Goal: Information Seeking & Learning: Learn about a topic

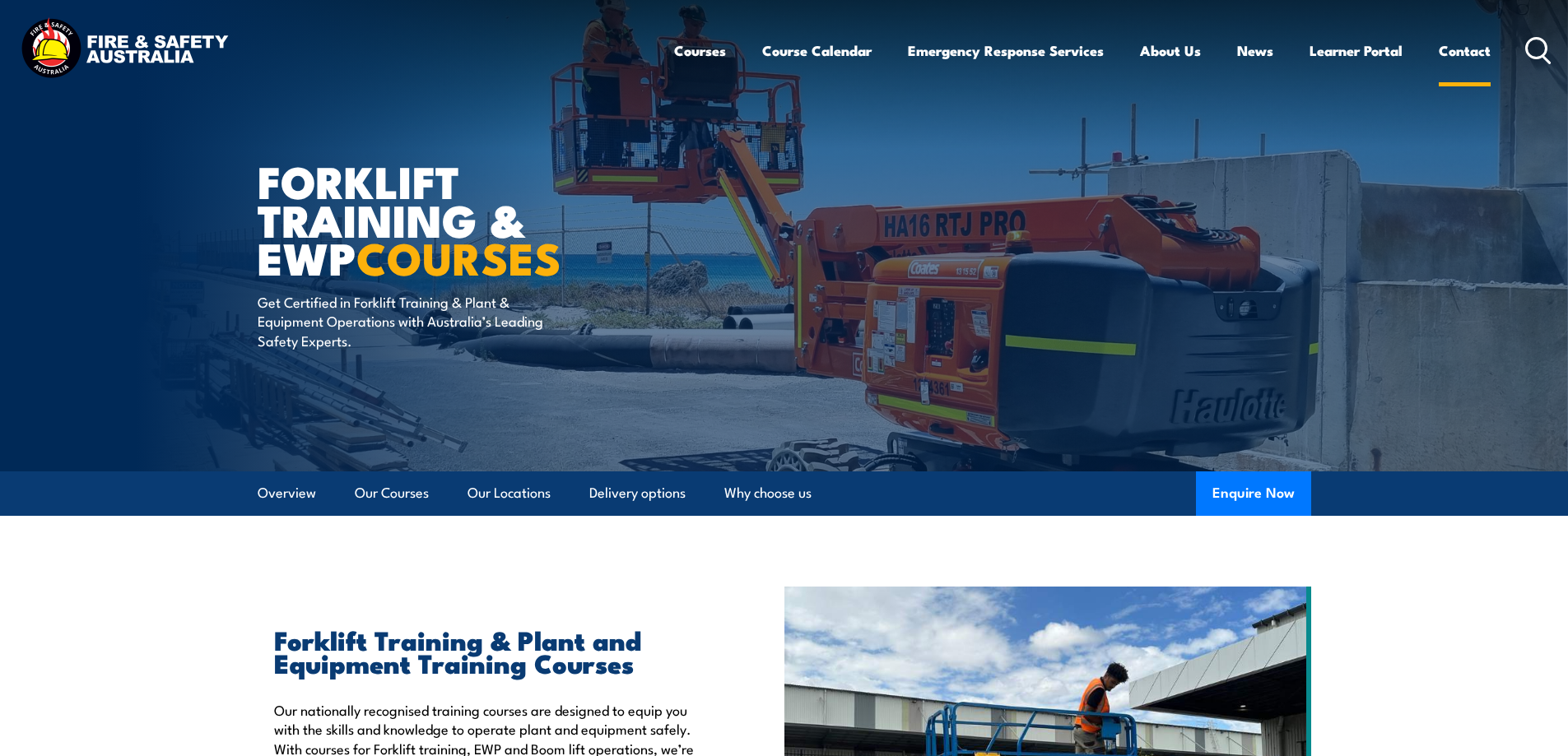
click at [1445, 53] on link "Contact" at bounding box center [1463, 51] width 51 height 44
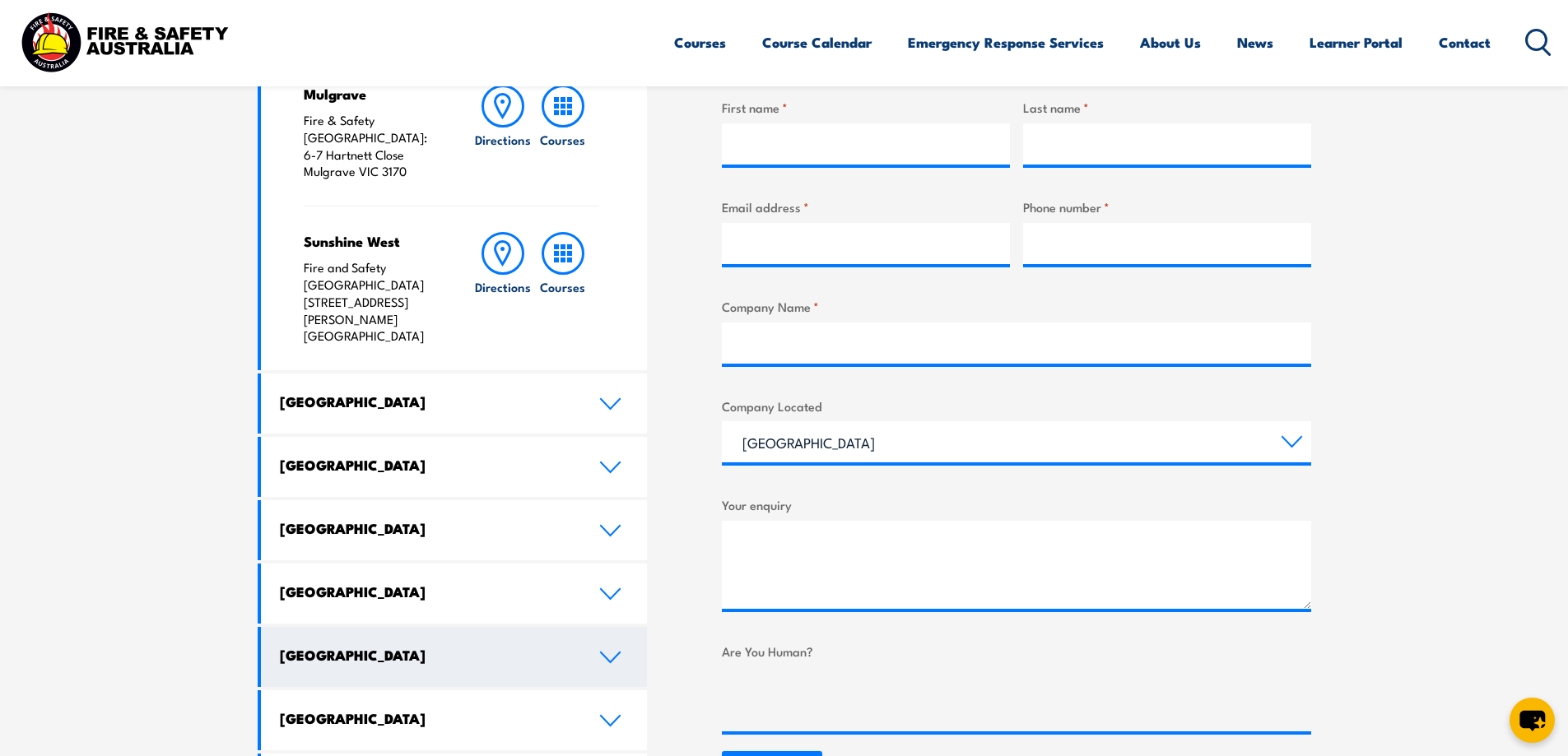
scroll to position [658, 0]
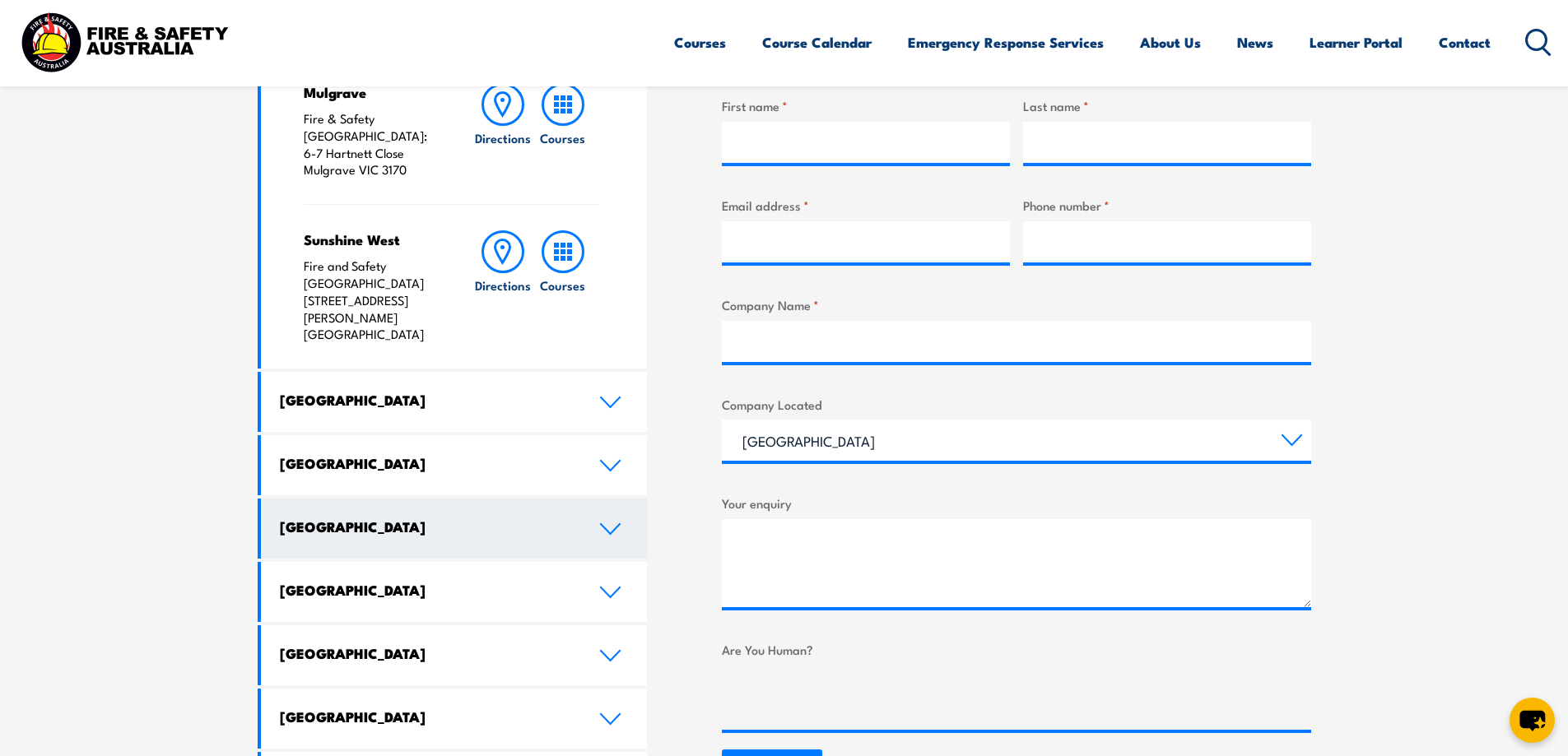
click at [393, 517] on h4 "[GEOGRAPHIC_DATA]" at bounding box center [427, 526] width 294 height 18
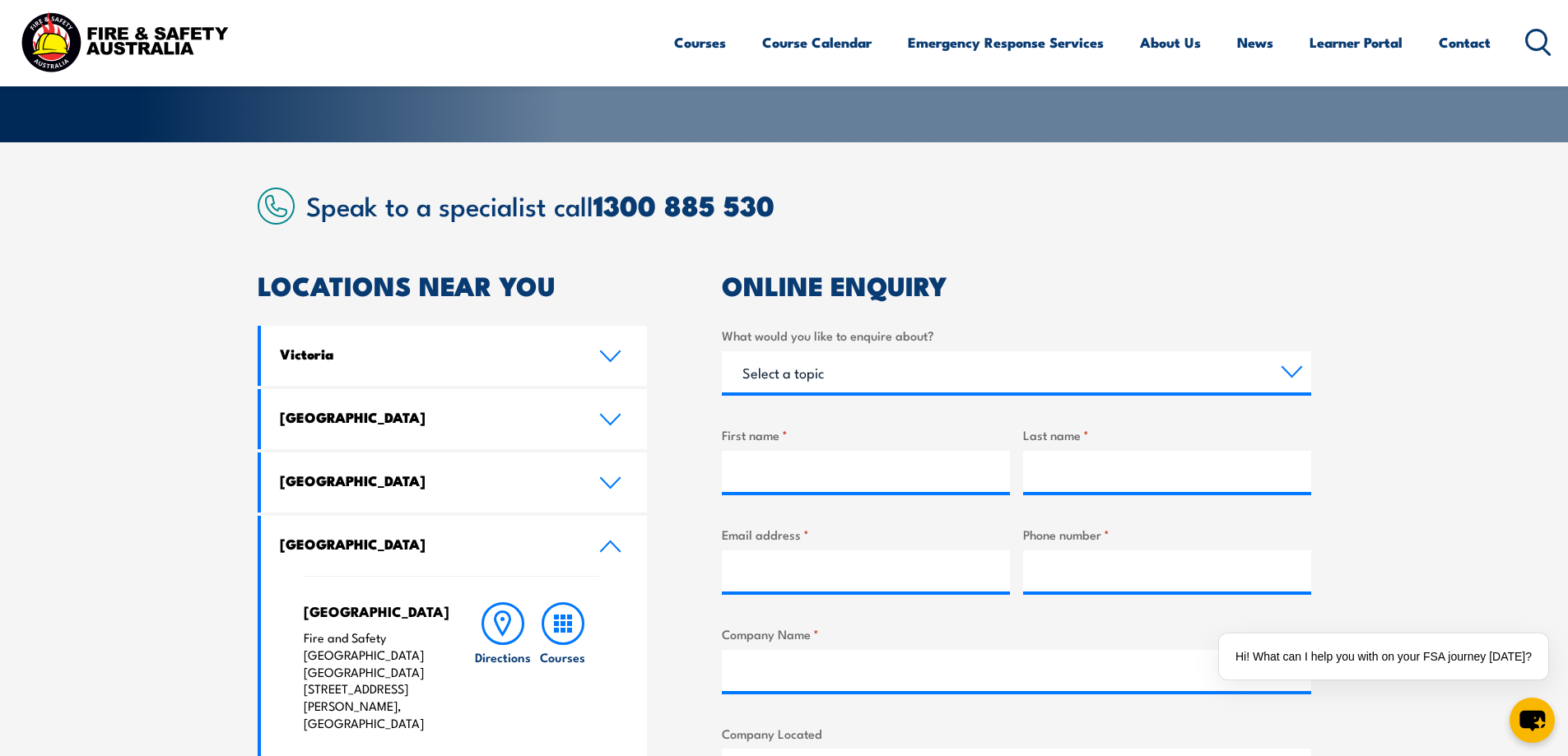
scroll to position [83, 0]
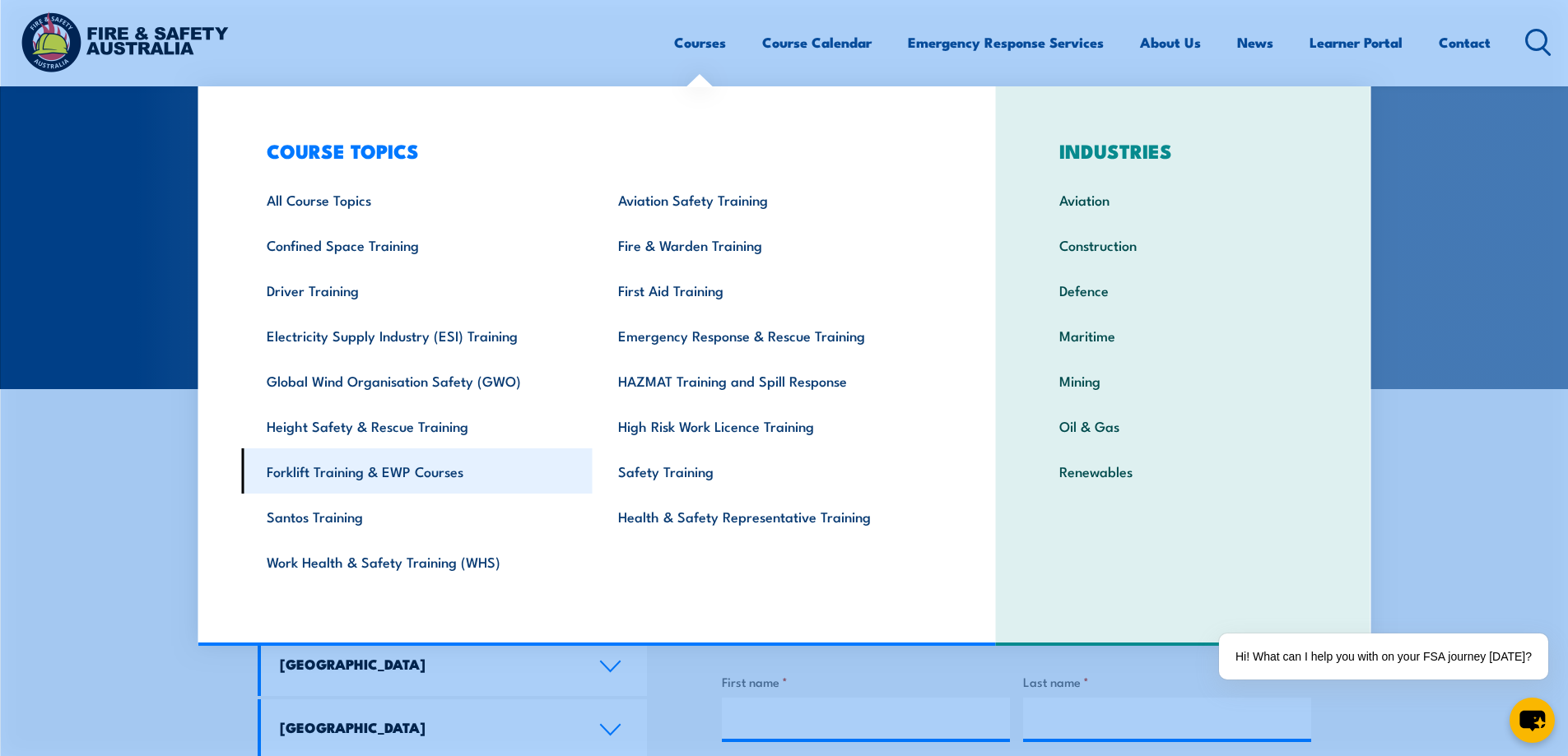
click at [410, 476] on link "Forklift Training & EWP Courses" at bounding box center [416, 471] width 352 height 46
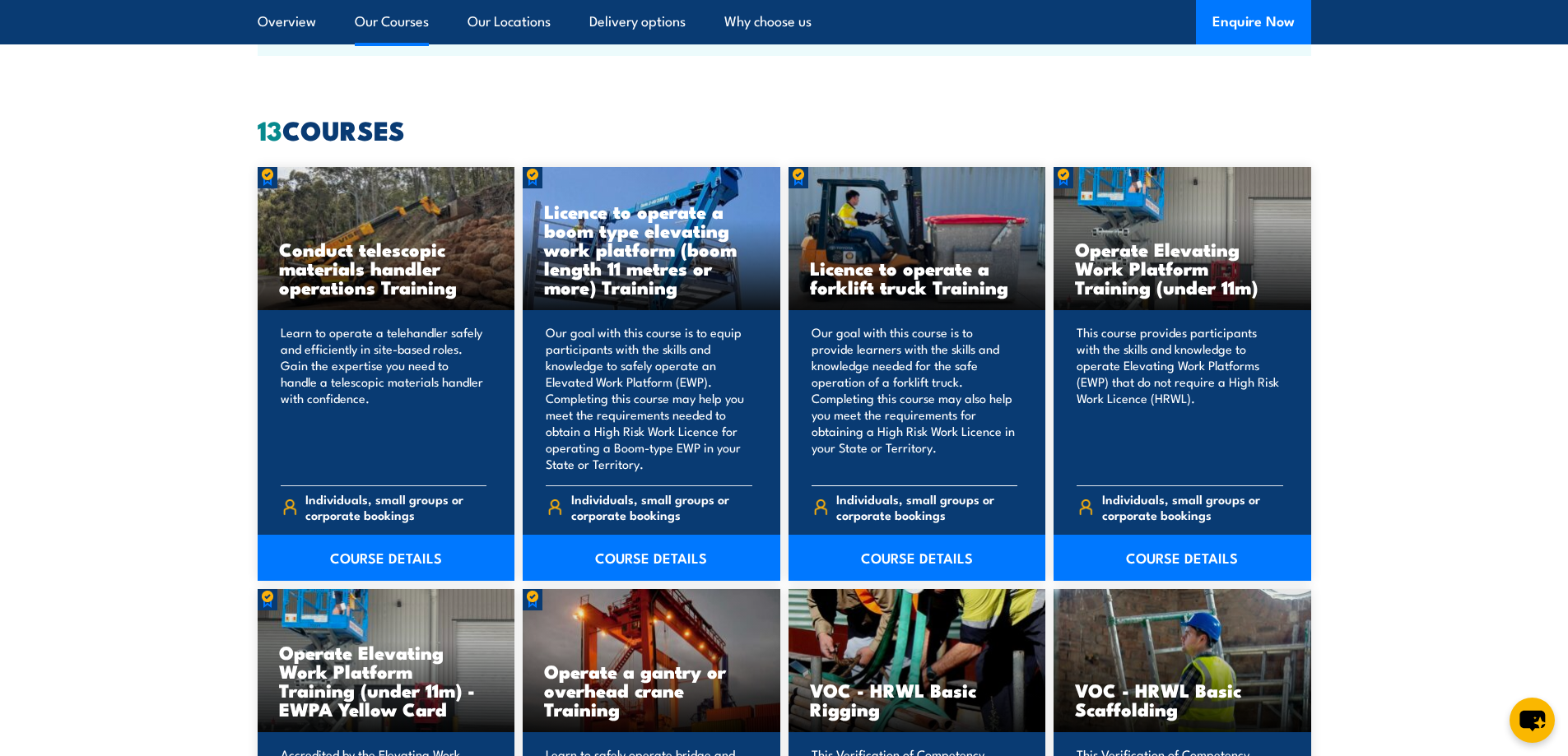
scroll to position [1234, 0]
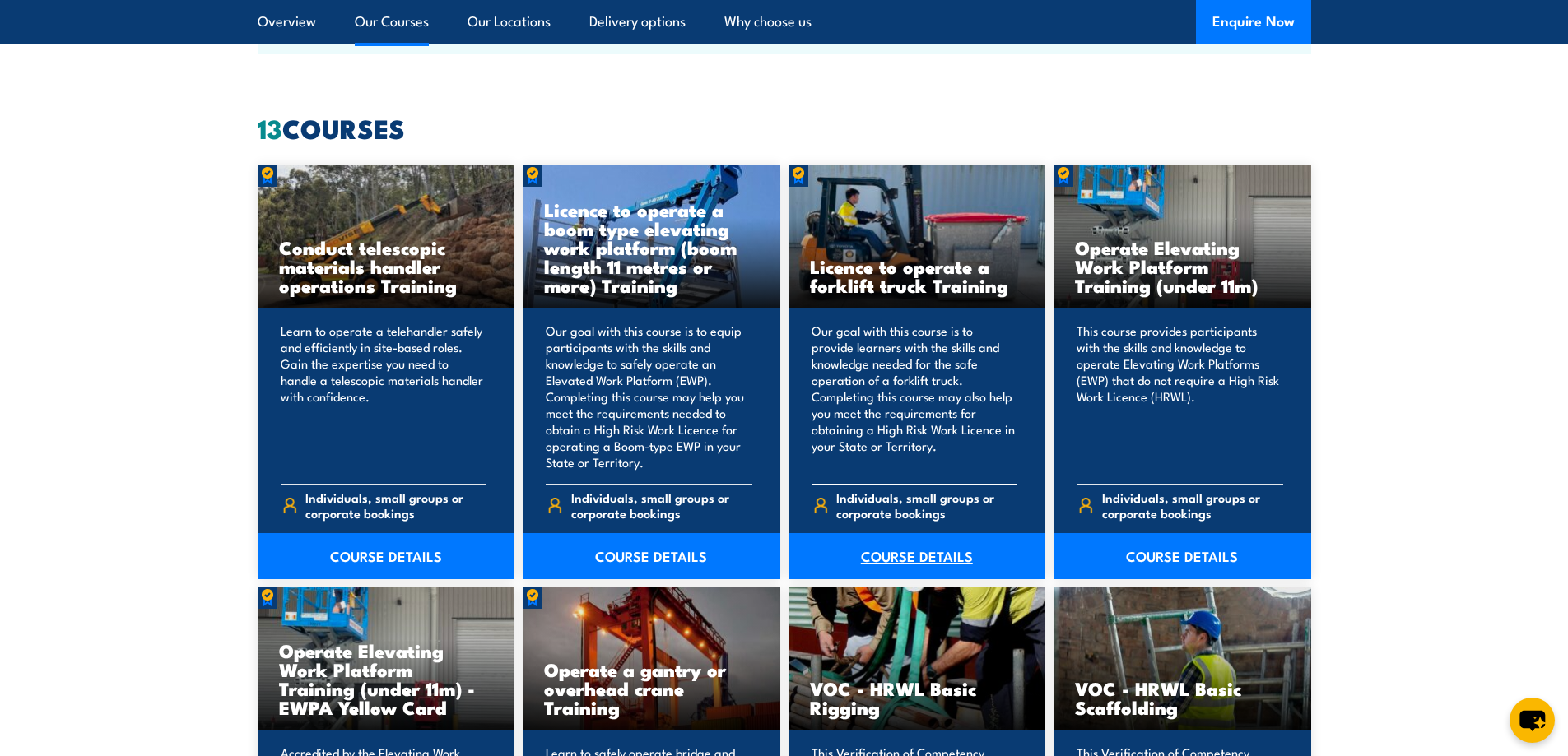
click at [913, 549] on link "COURSE DETAILS" at bounding box center [917, 556] width 258 height 46
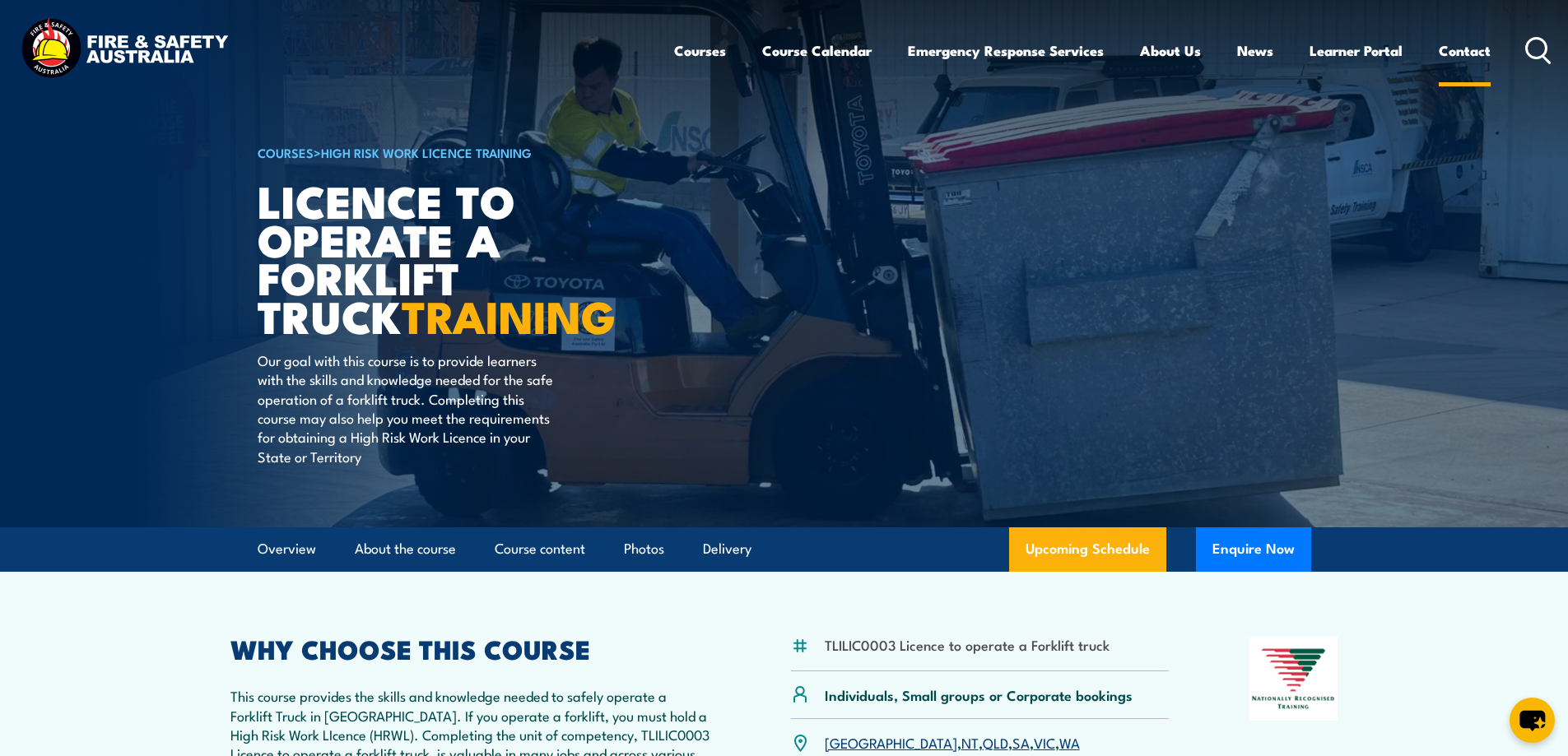
click at [1481, 53] on link "Contact" at bounding box center [1463, 51] width 51 height 44
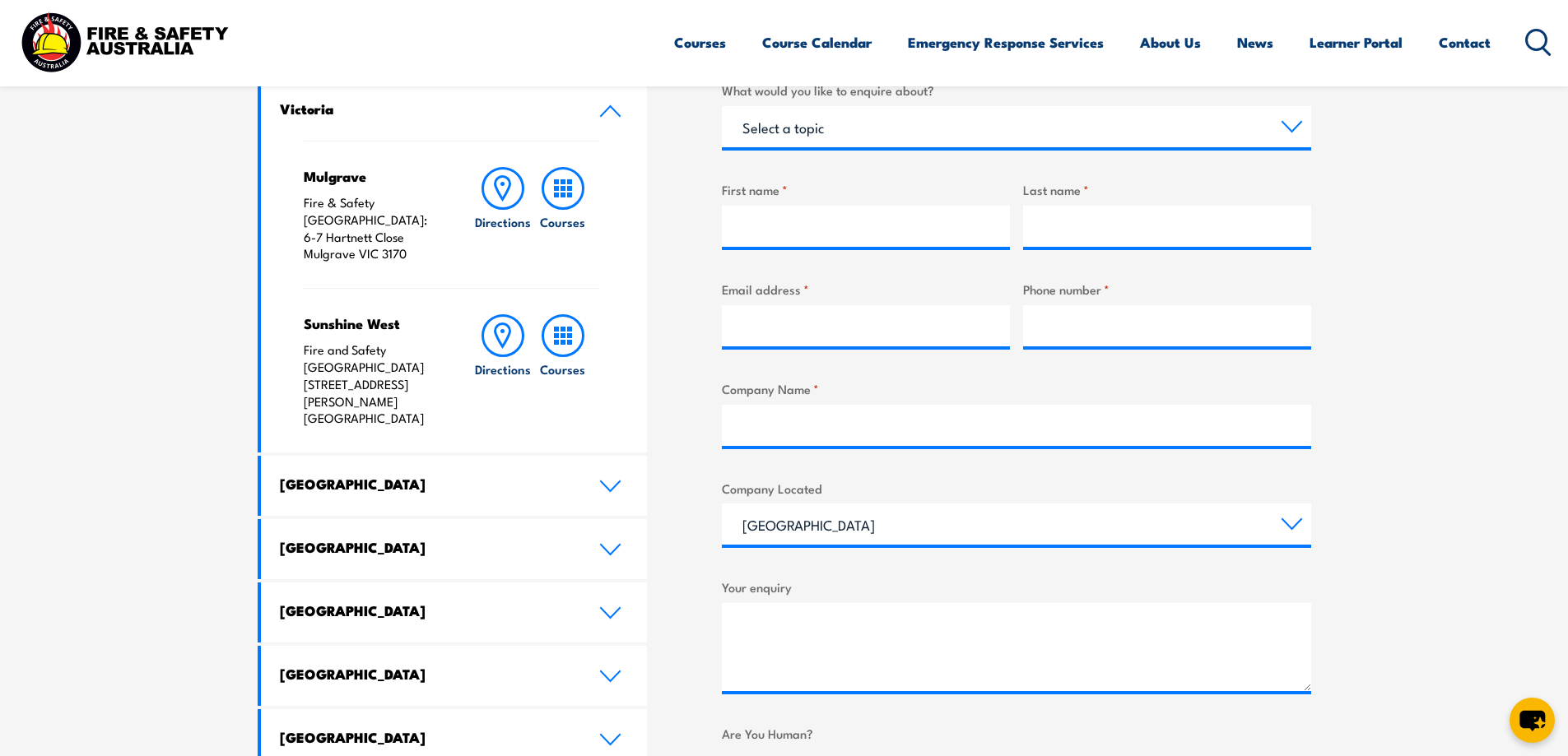
scroll to position [576, 0]
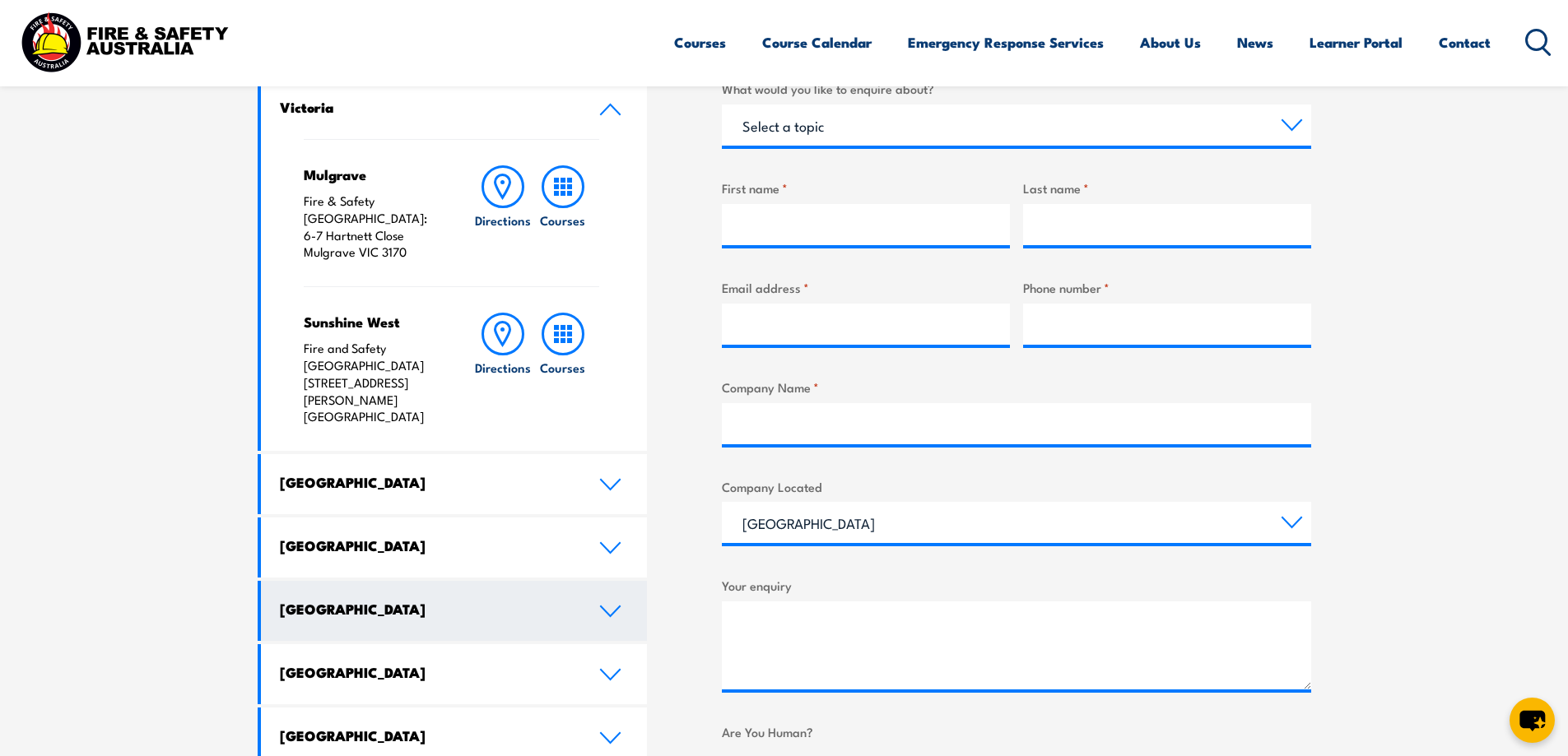
click at [398, 600] on h4 "[GEOGRAPHIC_DATA]" at bounding box center [427, 609] width 294 height 18
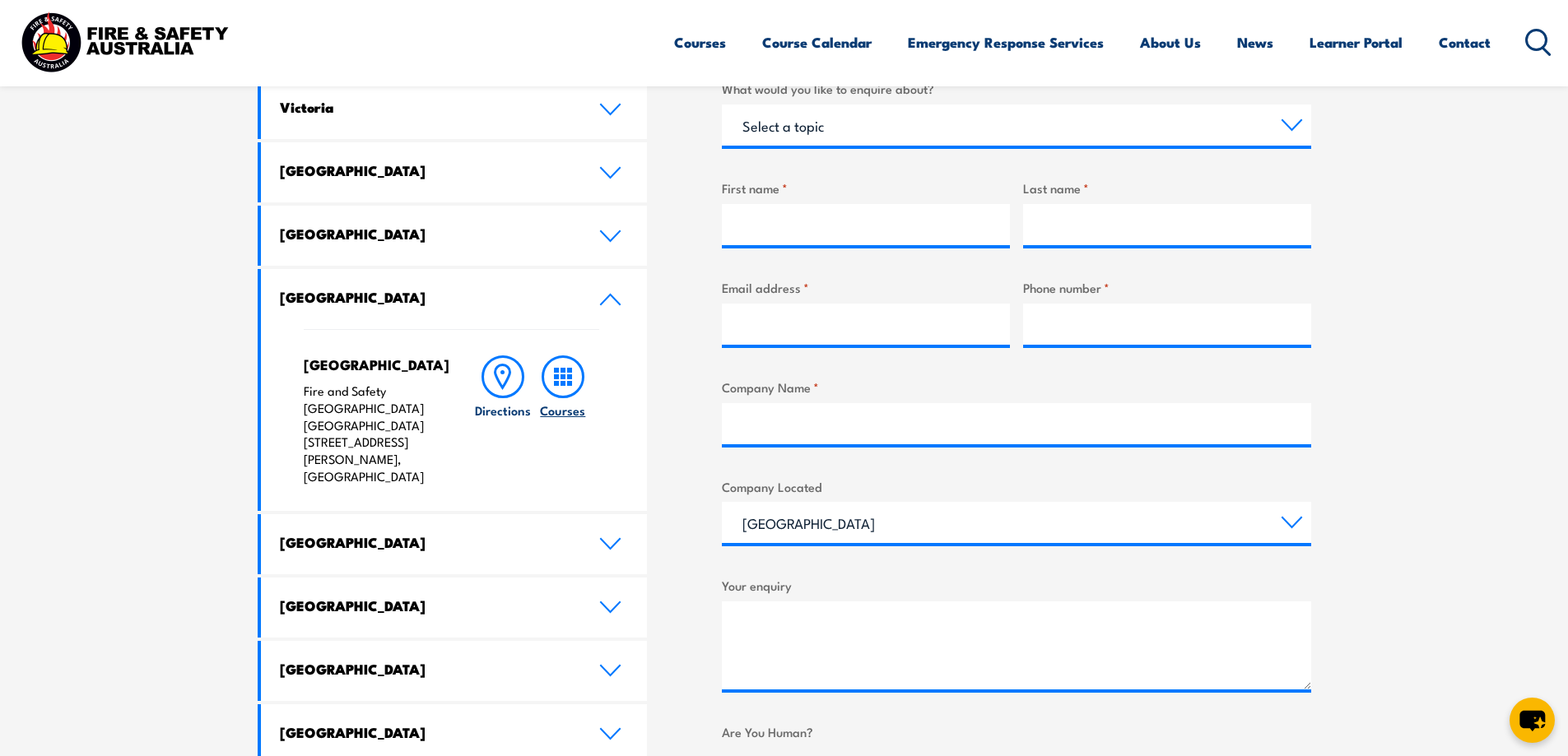
click at [570, 377] on rect at bounding box center [570, 377] width 5 height 5
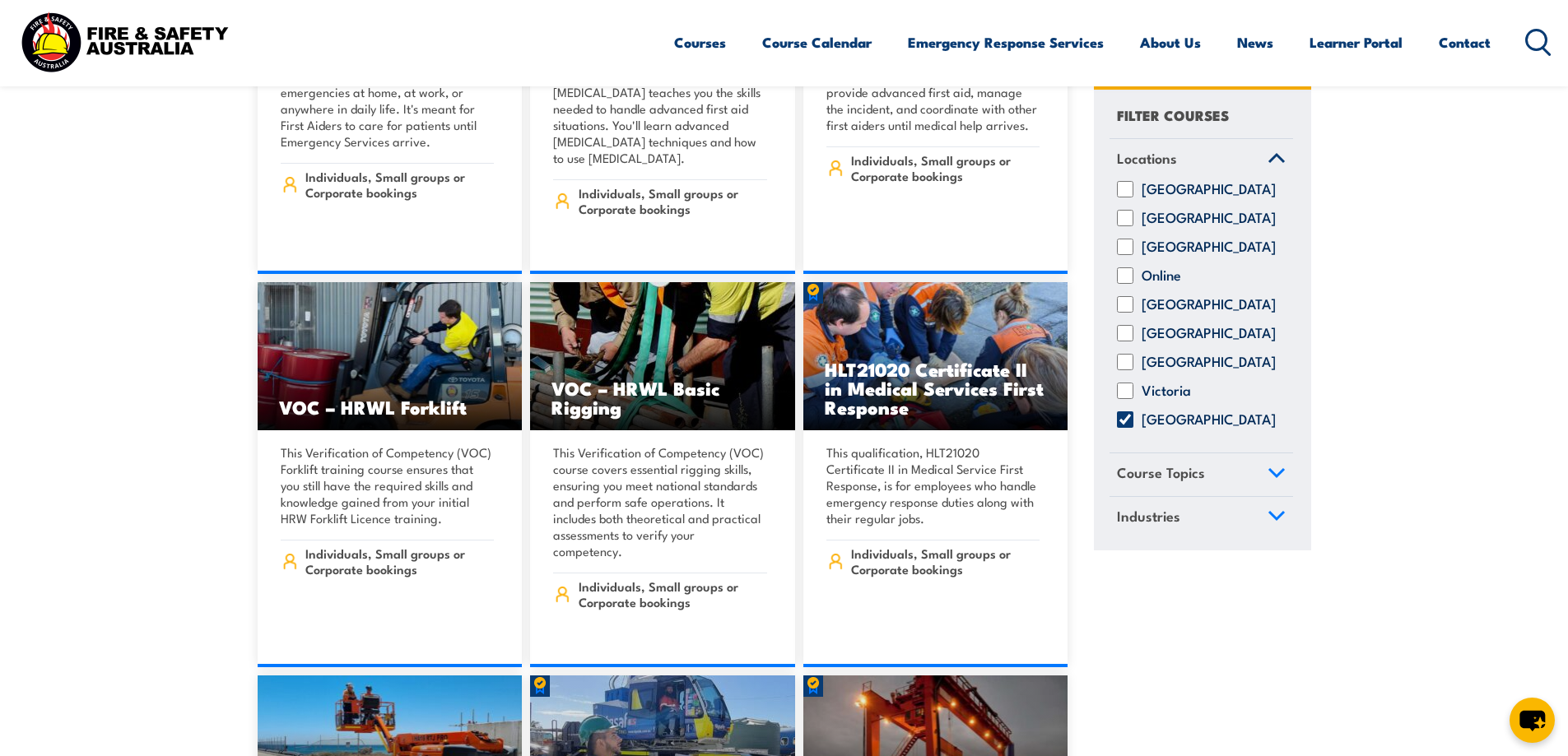
scroll to position [8638, 0]
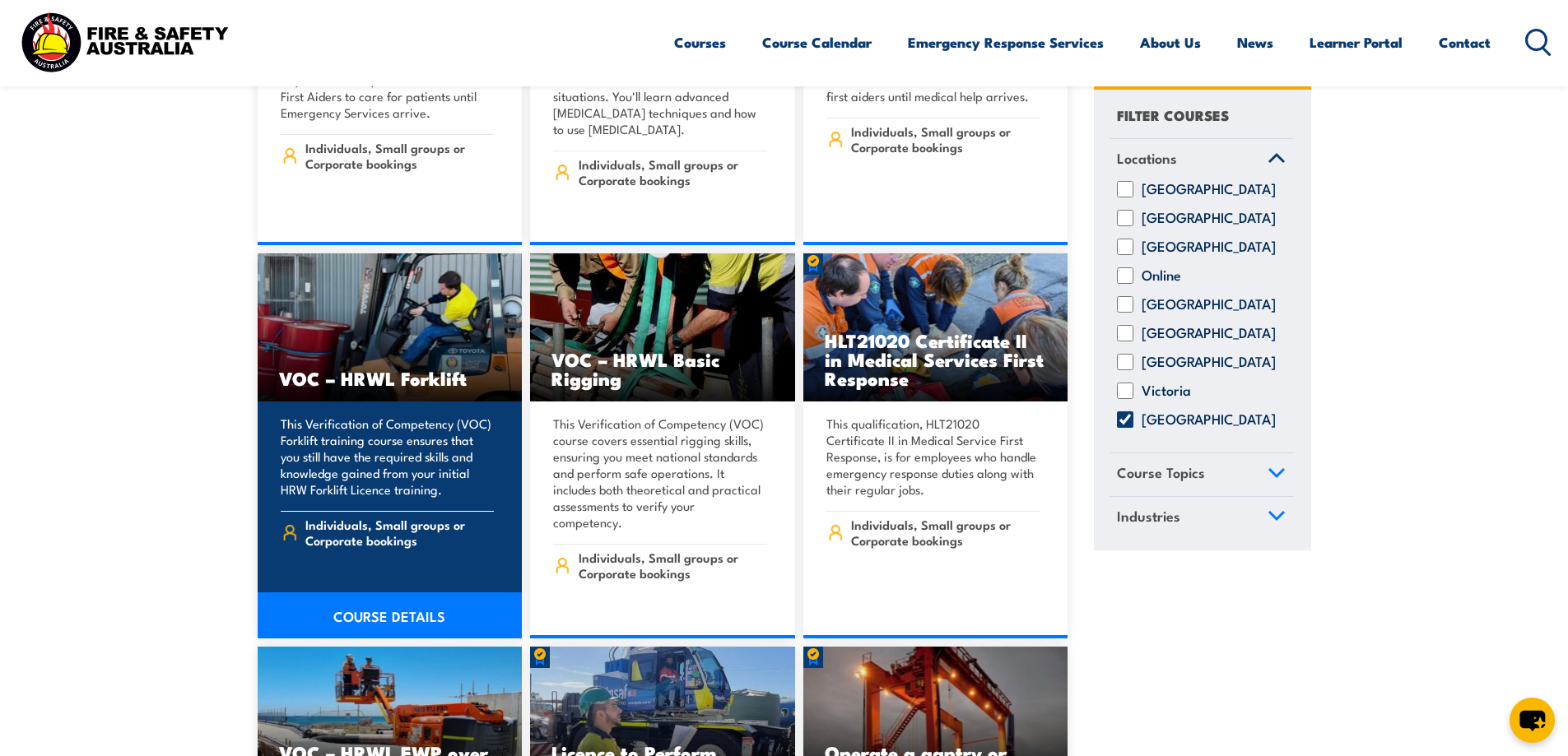
click at [407, 592] on link "COURSE DETAILS" at bounding box center [390, 615] width 265 height 46
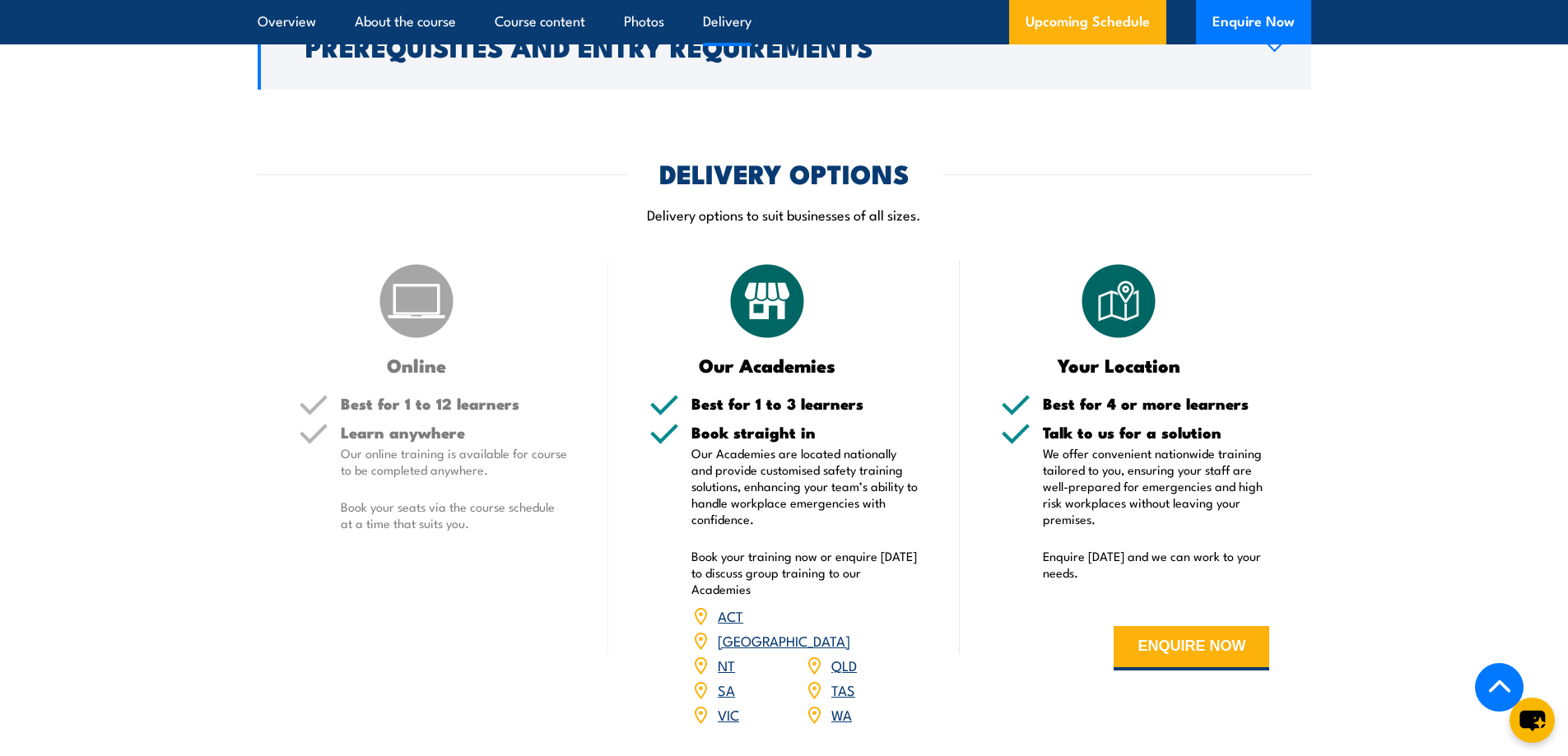
scroll to position [1728, 0]
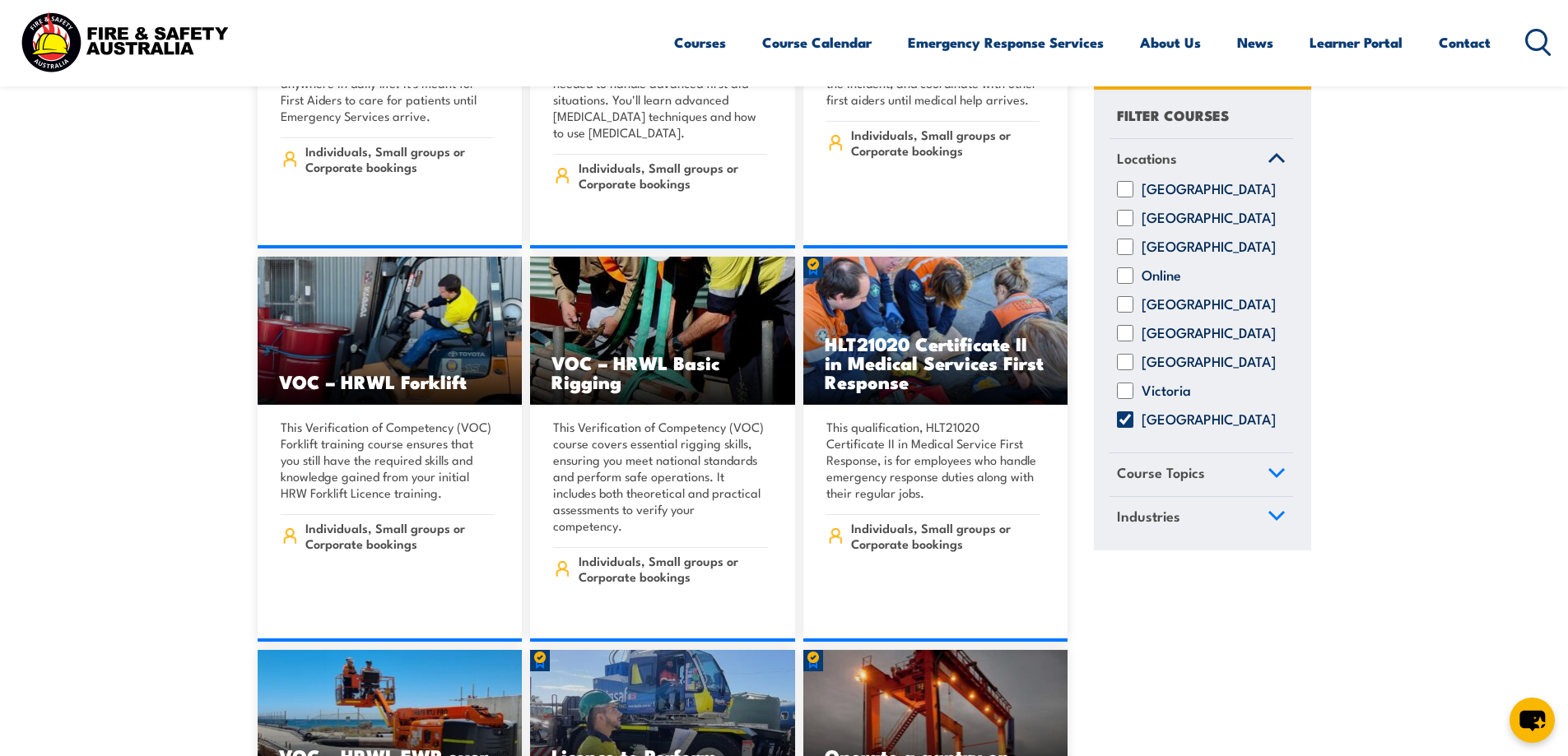
scroll to position [8638, 0]
